Goal: Check status: Check status

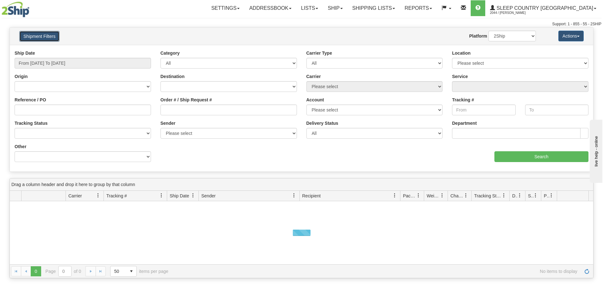
click at [33, 34] on button "Shipment Filters" at bounding box center [39, 36] width 40 height 11
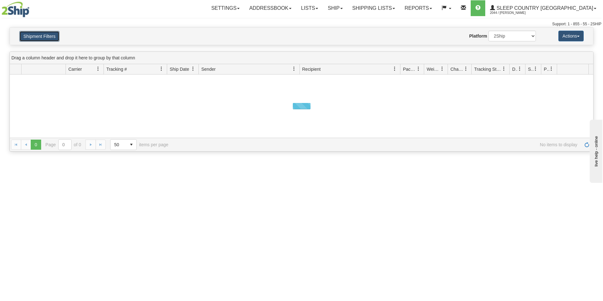
click at [43, 36] on button "Shipment Filters" at bounding box center [39, 36] width 40 height 11
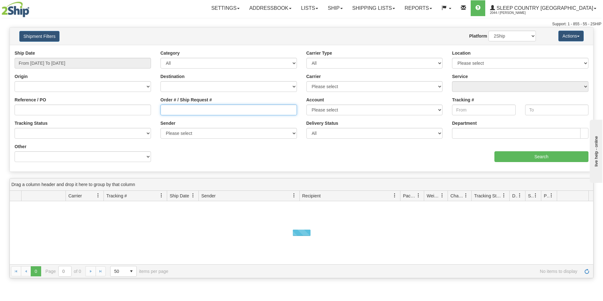
click at [169, 105] on input "Order # / Ship Request #" at bounding box center [228, 110] width 136 height 11
paste input "1027118"
click at [166, 110] on input "1027118" at bounding box center [228, 110] width 136 height 11
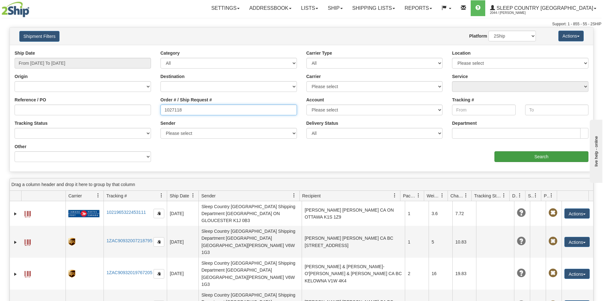
type input "1027118"
click at [546, 158] on input "Search" at bounding box center [541, 157] width 94 height 11
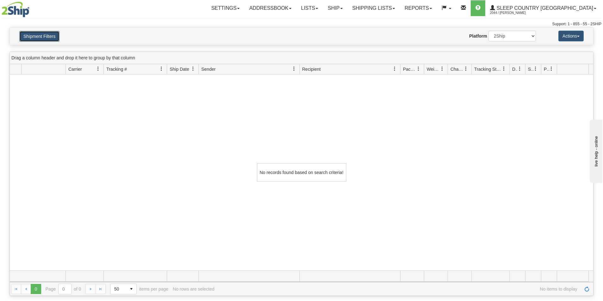
drag, startPoint x: 51, startPoint y: 31, endPoint x: 52, endPoint y: 35, distance: 3.8
click at [51, 32] on button "Shipment Filters" at bounding box center [39, 36] width 40 height 11
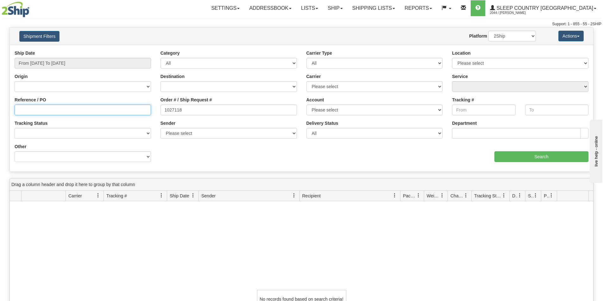
click at [100, 107] on input "Reference / PO" at bounding box center [83, 110] width 136 height 11
paste input "1027118"
type input "1027118"
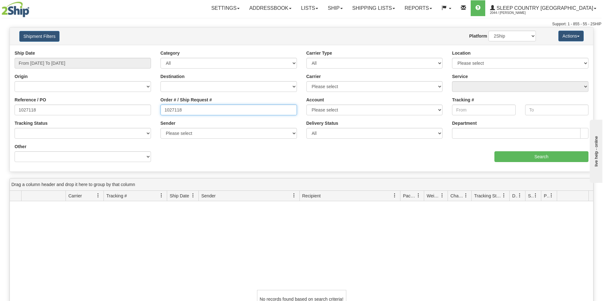
drag, startPoint x: 162, startPoint y: 116, endPoint x: 110, endPoint y: 117, distance: 51.6
click at [110, 50] on div "Reference / PO 1027118 Order # / Ship Request # 1027118 Account Please select C…" at bounding box center [301, 50] width 583 height 0
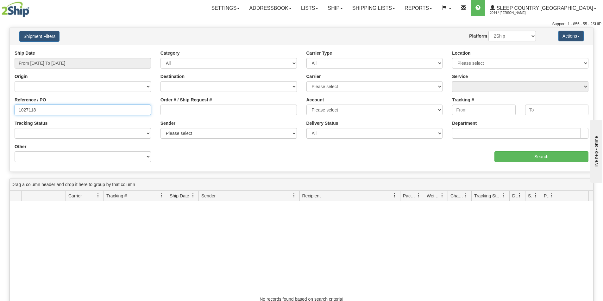
click at [58, 109] on input "1027118" at bounding box center [83, 110] width 136 height 11
type input "1027118"
type input "[DATE]"
click at [65, 64] on input "From [DATE] To [DATE]" at bounding box center [83, 63] width 136 height 11
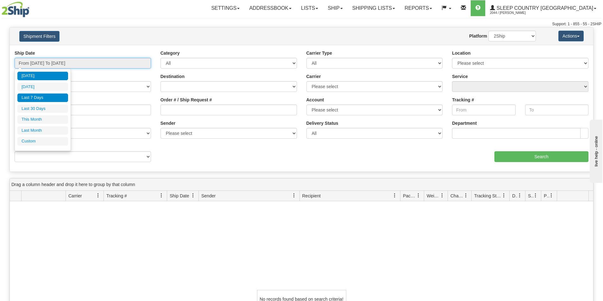
type input "[DATE]"
type input "09/01/2025"
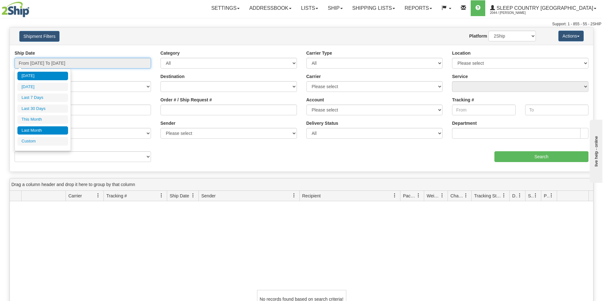
type input "09/30/2025"
type input "[DATE]"
type input "08/01/2025"
type input "08/31/2025"
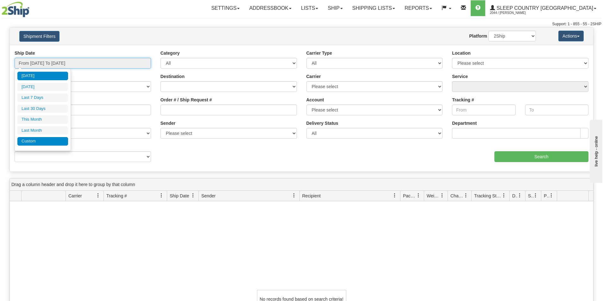
type input "[DATE]"
click at [36, 139] on li "Custom" at bounding box center [42, 141] width 51 height 9
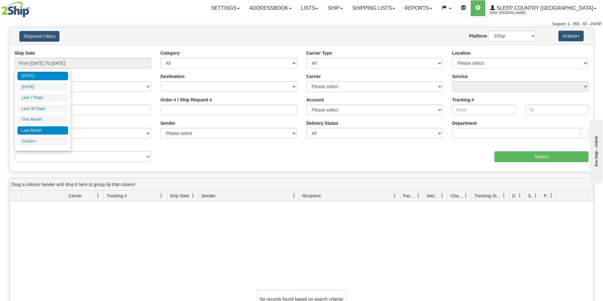
type input "08/01/2025"
type input "08/31/2025"
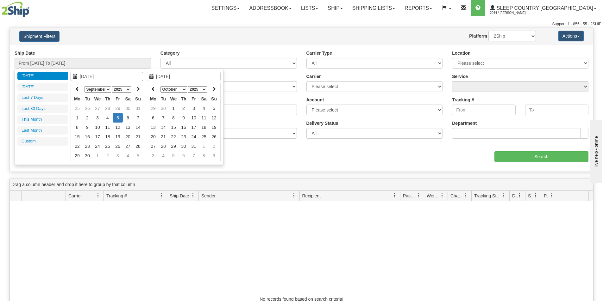
type input "[DATE]"
type input "09/01/2025"
type input "09/30/2025"
type input "[DATE]"
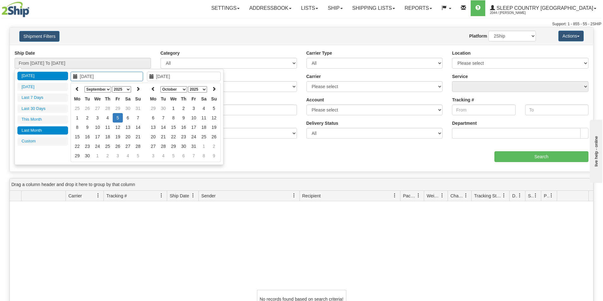
type input "[DATE]"
type input "08/01/2025"
type input "08/31/2025"
type input "[DATE]"
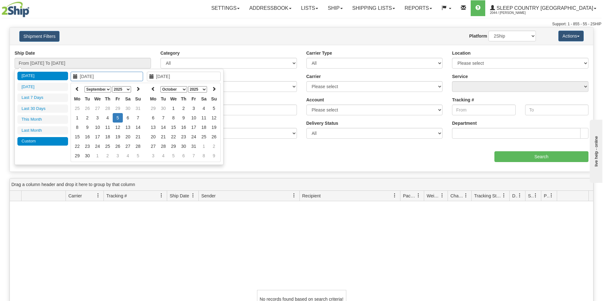
click at [42, 141] on li "Custom" at bounding box center [42, 141] width 51 height 9
type input "08/01/2025"
type input "08/31/2025"
type input "09/01/2025"
type input "[DATE]"
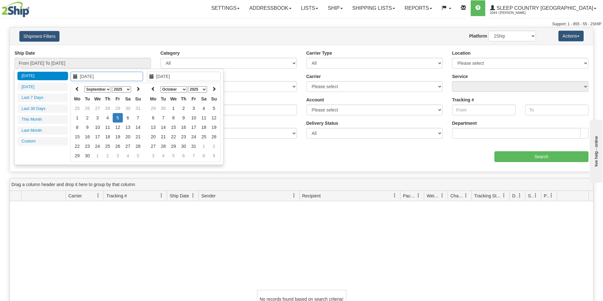
click at [109, 89] on select "January February March April May June July August September October November De…" at bounding box center [97, 89] width 27 height 6
type input "01/01/2025"
click at [98, 108] on td "1" at bounding box center [97, 108] width 10 height 9
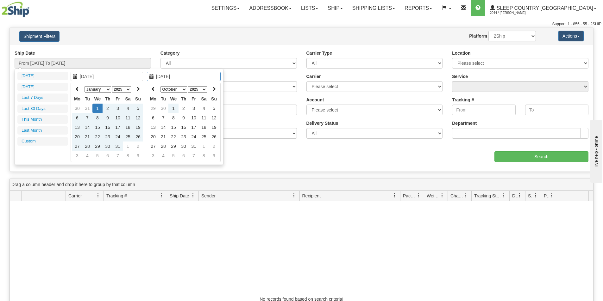
click at [184, 89] on select "January February March April May June July August September October November De…" at bounding box center [173, 89] width 27 height 6
type input "[DATE]"
click at [195, 116] on td "5" at bounding box center [194, 117] width 10 height 9
type input "From 01/01/2025 To 09/05/2025"
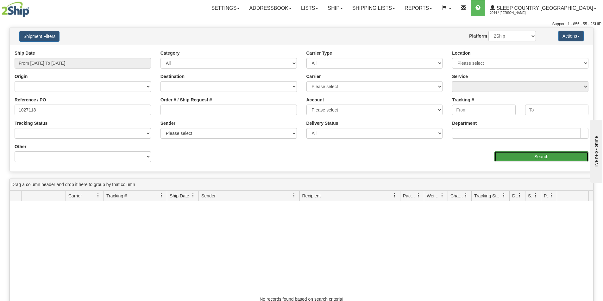
click at [527, 153] on input "Search" at bounding box center [541, 157] width 94 height 11
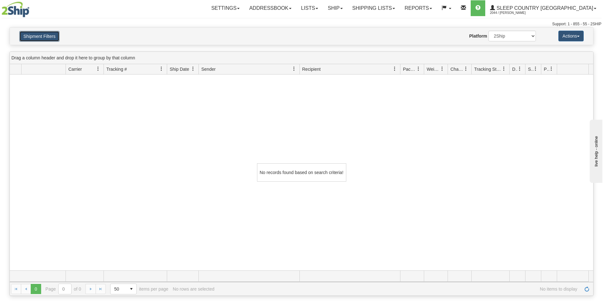
click at [28, 35] on button "Shipment Filters" at bounding box center [39, 36] width 40 height 11
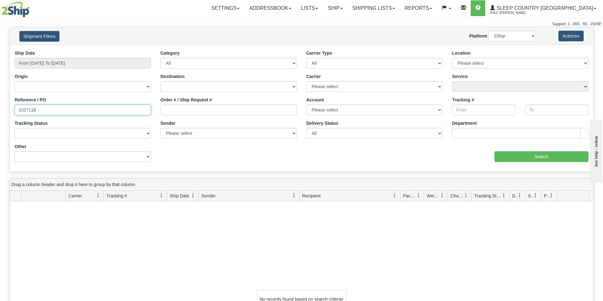
drag, startPoint x: 37, startPoint y: 111, endPoint x: 18, endPoint y: 109, distance: 18.7
click at [18, 109] on input "1027118" at bounding box center [83, 110] width 136 height 11
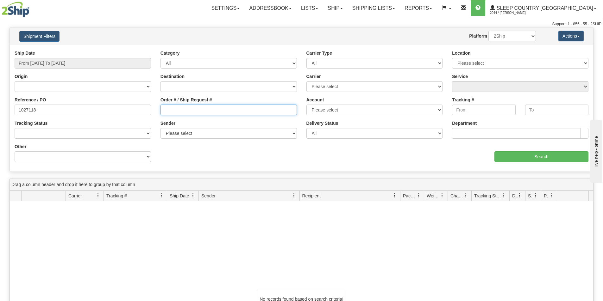
click at [171, 112] on input "Order # / Ship Request #" at bounding box center [228, 110] width 136 height 11
paste input "1027118"
type input "1027118"
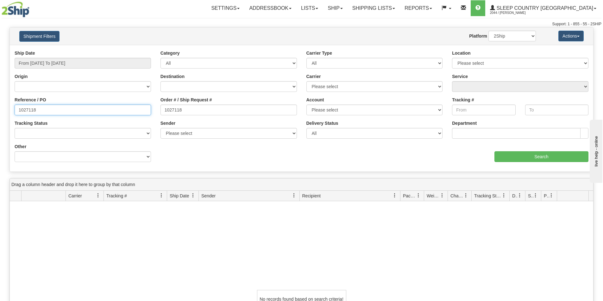
drag, startPoint x: 53, startPoint y: 112, endPoint x: -69, endPoint y: 112, distance: 121.8
click at [0, 112] on html "Upgrade Account Cancel Toggle navigation Settings New Senders" at bounding box center [301, 150] width 603 height 301
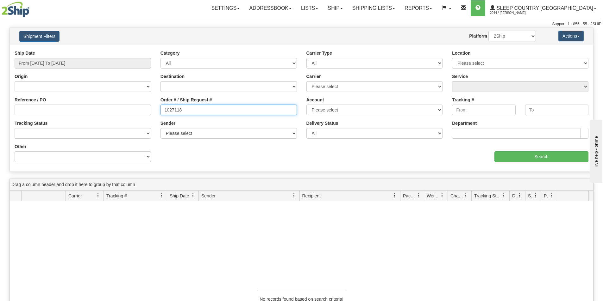
click at [165, 107] on input "1027118" at bounding box center [228, 110] width 136 height 11
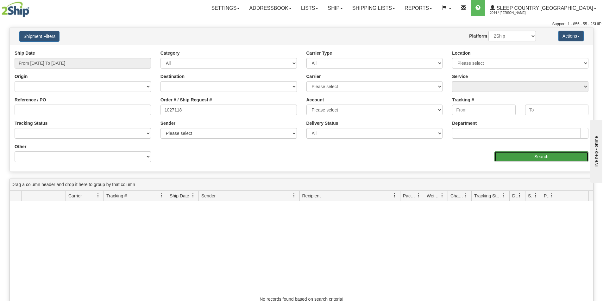
click at [568, 157] on input "Search" at bounding box center [541, 157] width 94 height 11
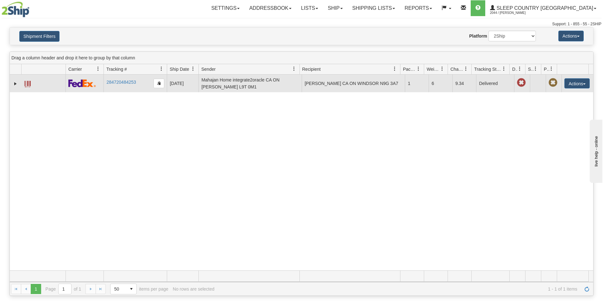
click at [26, 83] on span at bounding box center [27, 84] width 6 height 6
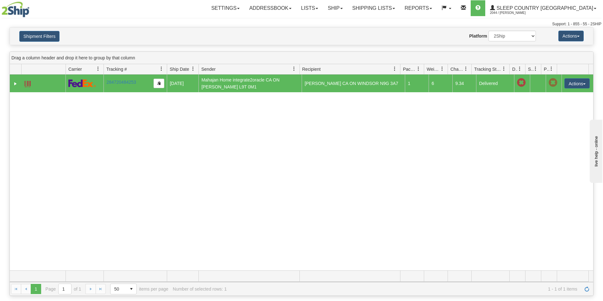
click at [170, 197] on div "30479599 2044 284720484253 01/24/2025 01/24/2025 12:19:21 PM Mahajan Home integ…" at bounding box center [301, 173] width 583 height 196
drag, startPoint x: 391, startPoint y: 13, endPoint x: 392, endPoint y: 17, distance: 4.4
click at [392, 13] on link "Shipping lists" at bounding box center [373, 8] width 52 height 16
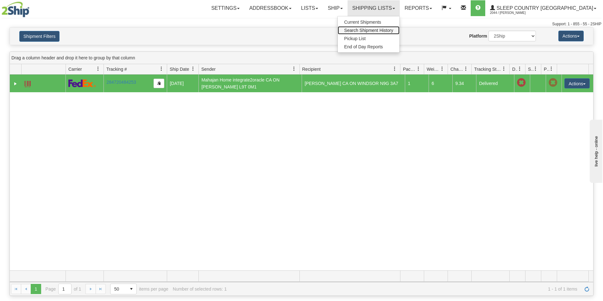
click at [393, 31] on span "Search Shipment History" at bounding box center [368, 30] width 49 height 5
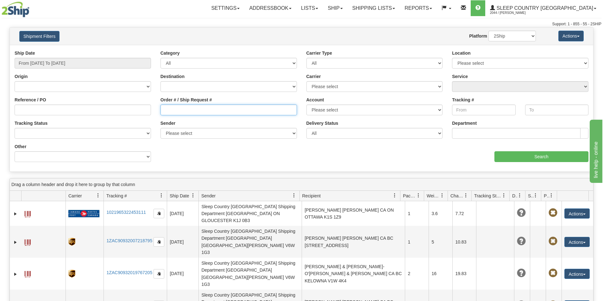
click at [169, 110] on input "Order # / Ship Request #" at bounding box center [228, 110] width 136 height 11
paste input "1055432"
type input "1055432"
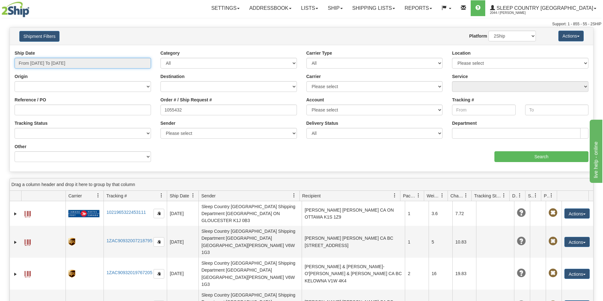
drag, startPoint x: 59, startPoint y: 59, endPoint x: 59, endPoint y: 65, distance: 6.6
click at [59, 59] on input "From [DATE] To [DATE]" at bounding box center [83, 63] width 136 height 11
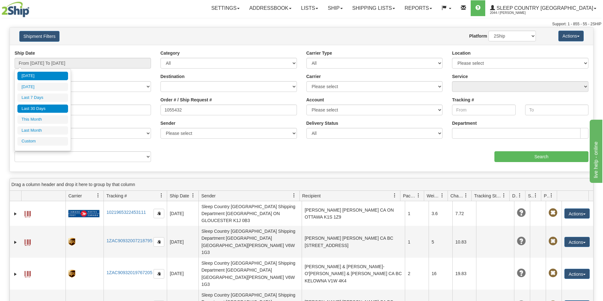
click at [49, 110] on li "Last 30 Days" at bounding box center [42, 109] width 51 height 9
type input "From [DATE] To [DATE]"
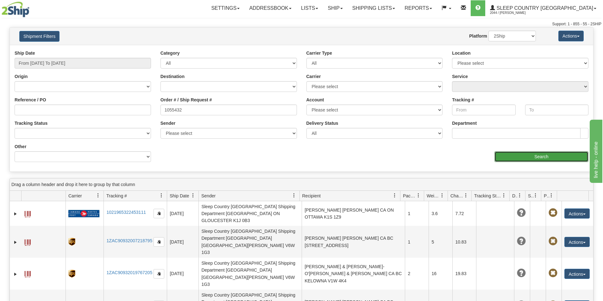
click at [556, 156] on input "Search" at bounding box center [541, 157] width 94 height 11
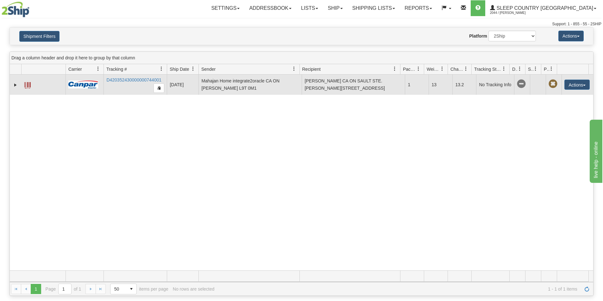
click at [30, 85] on span at bounding box center [27, 85] width 6 height 6
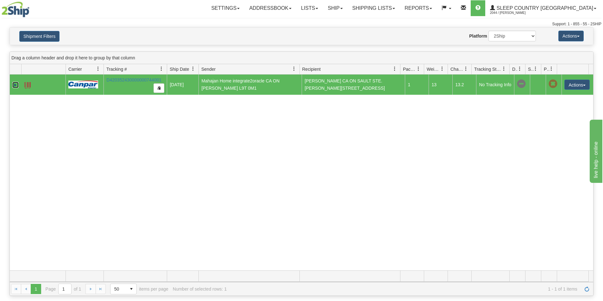
click at [16, 85] on link "Expand" at bounding box center [15, 85] width 6 height 6
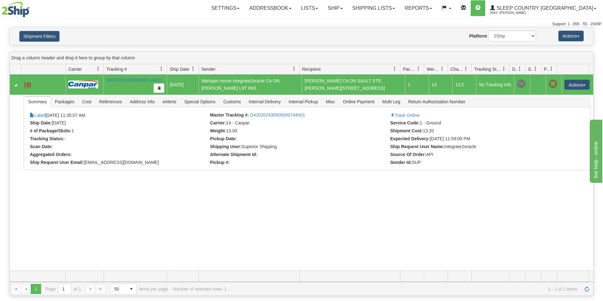
drag, startPoint x: 243, startPoint y: 239, endPoint x: 190, endPoint y: 185, distance: 75.4
click at [243, 239] on div "31551921 2044 D420352430000000744001 09/03/2025 09/03/2025 11:35:07 AM Mahajan …" at bounding box center [301, 173] width 583 height 196
drag, startPoint x: 149, startPoint y: 81, endPoint x: 113, endPoint y: 80, distance: 35.8
click at [113, 80] on td "D420352430000000744001" at bounding box center [134, 85] width 63 height 20
click at [125, 80] on link "D420352430000000744001" at bounding box center [133, 79] width 55 height 5
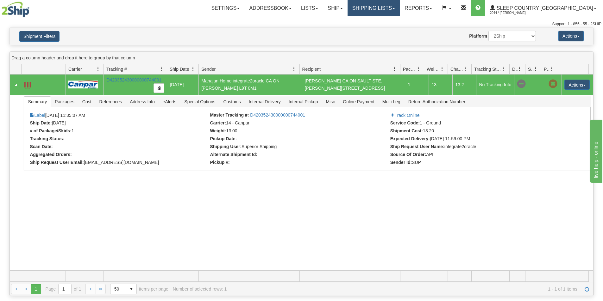
click at [399, 4] on link "Shipping lists" at bounding box center [373, 8] width 52 height 16
click at [102, 22] on div "Support: 1 - 855 - 55 - 2SHIP" at bounding box center [301, 24] width 599 height 5
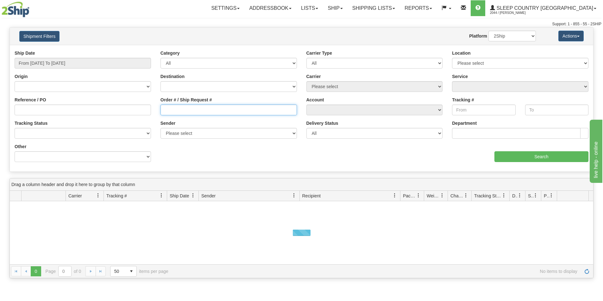
click at [174, 111] on input "Order # / Ship Request #" at bounding box center [228, 110] width 136 height 11
paste input "38100772"
type input "38100772"
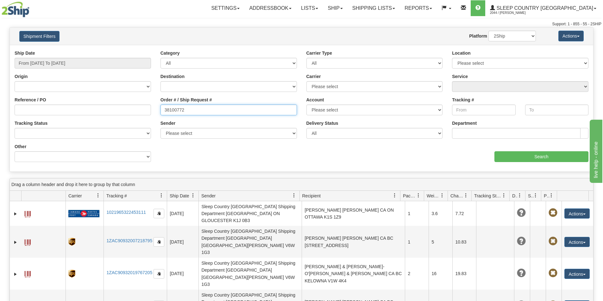
click at [165, 109] on input "38100772" at bounding box center [228, 110] width 136 height 11
drag, startPoint x: 201, startPoint y: 109, endPoint x: 74, endPoint y: 113, distance: 126.9
click at [74, 50] on div "Reference / PO Order # / Ship Request # 38100772 Account Please select [GEOGRAP…" at bounding box center [301, 50] width 583 height 0
click at [224, 166] on div "Ship Date From [DATE] To [DATE] Category All Inbound Outbound Carrier Type All …" at bounding box center [301, 108] width 583 height 117
click at [173, 109] on input "Order # / Ship Request #" at bounding box center [228, 110] width 136 height 11
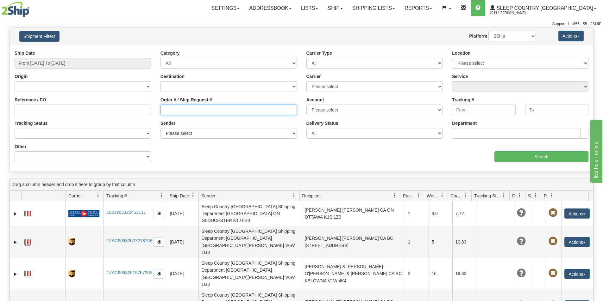
click at [178, 110] on input "Order # / Ship Request #" at bounding box center [228, 110] width 136 height 11
paste input "1055432"
click at [164, 109] on input "1055432" at bounding box center [228, 110] width 136 height 11
type input "1055432"
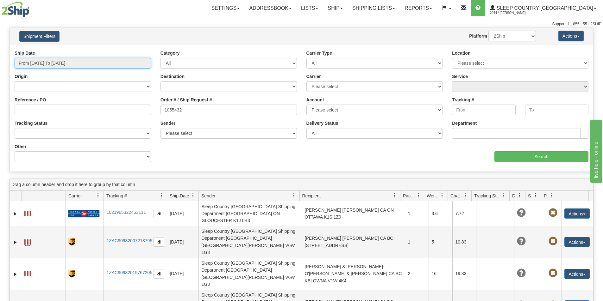
drag, startPoint x: 72, startPoint y: 64, endPoint x: 70, endPoint y: 72, distance: 8.7
click at [72, 63] on input "From [DATE] To [DATE]" at bounding box center [83, 63] width 136 height 11
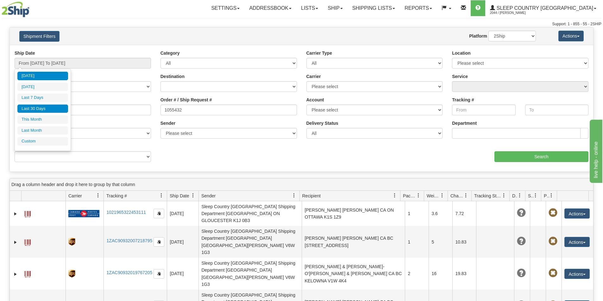
click at [54, 109] on li "Last 30 Days" at bounding box center [42, 109] width 51 height 9
type input "From [DATE] To [DATE]"
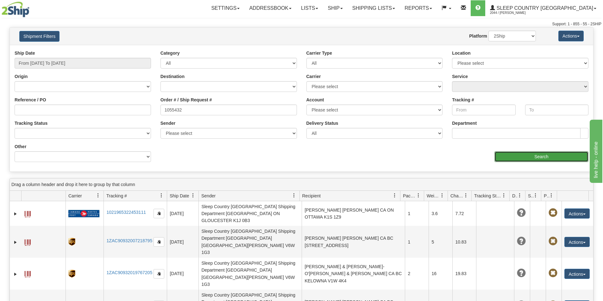
click at [538, 156] on input "Search" at bounding box center [541, 157] width 94 height 11
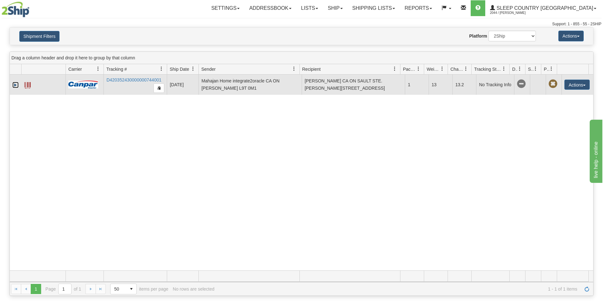
click at [15, 83] on link "Expand" at bounding box center [15, 85] width 6 height 6
